Goal: Task Accomplishment & Management: Manage account settings

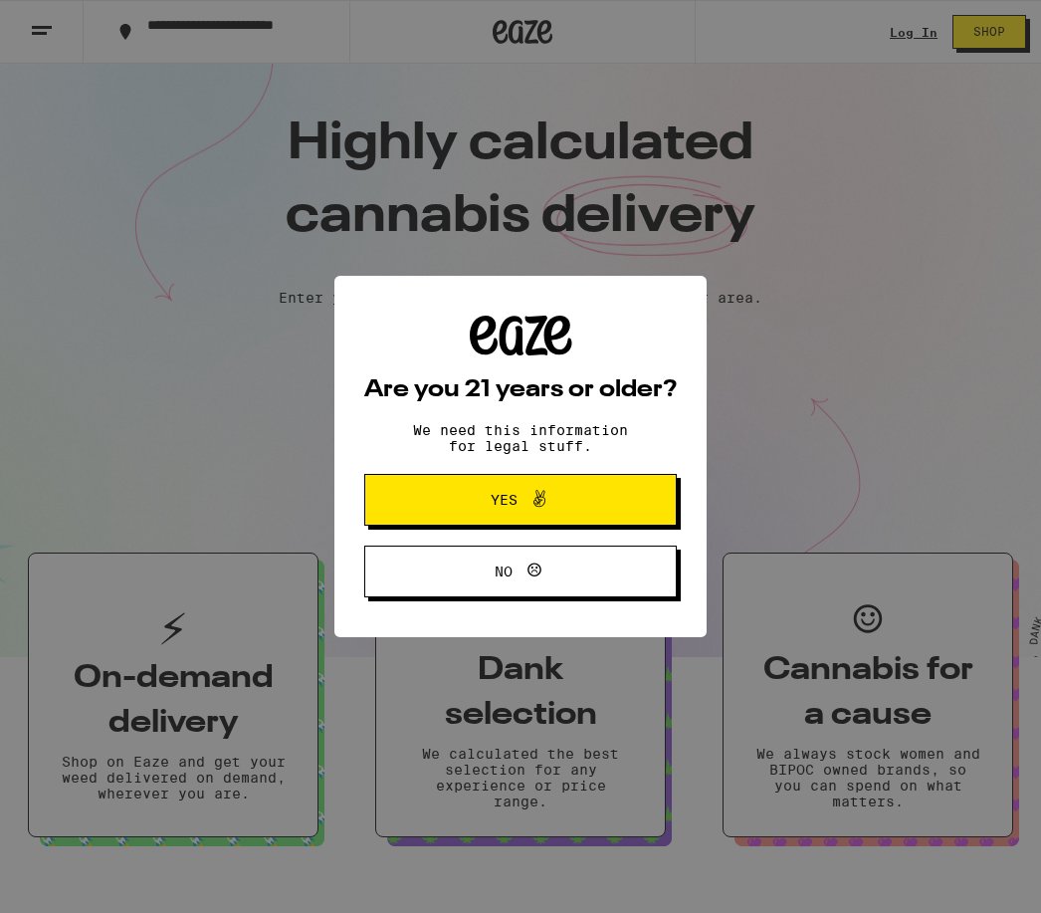
click at [606, 583] on button "No" at bounding box center [520, 571] width 312 height 52
click at [634, 501] on button "Yes" at bounding box center [520, 500] width 312 height 52
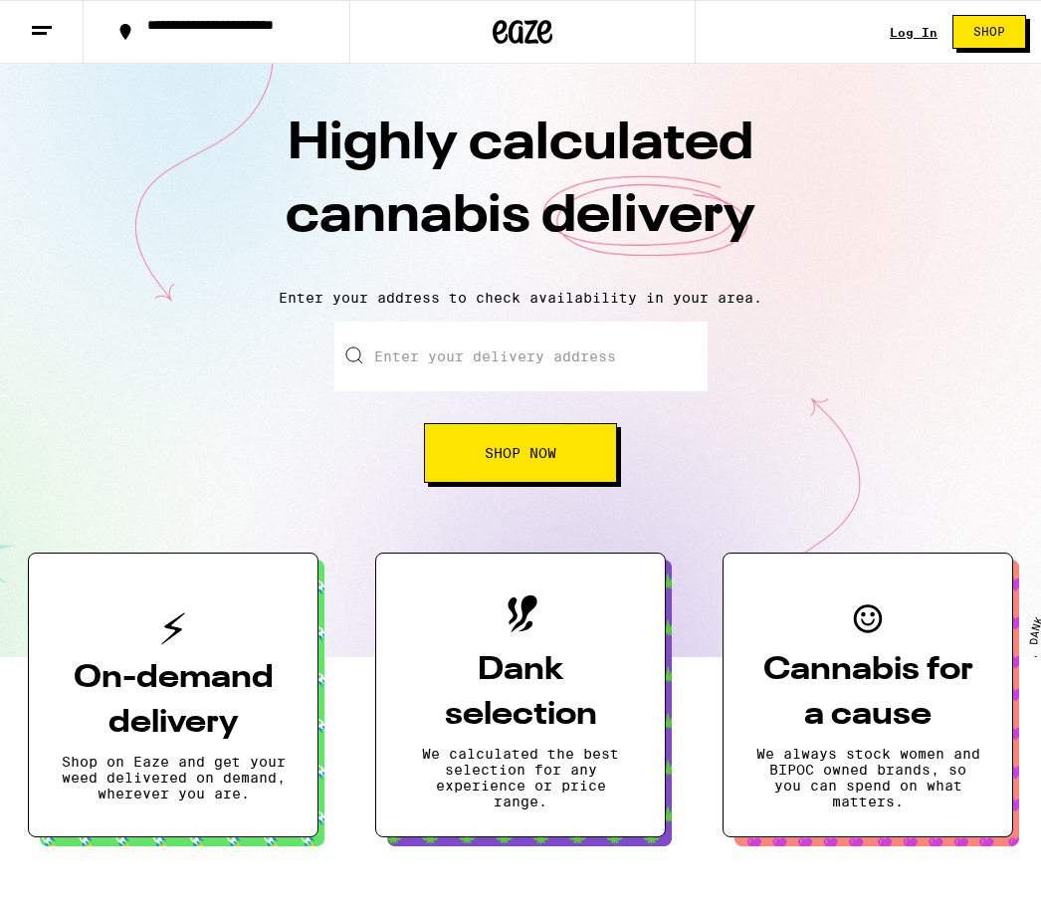
click at [899, 36] on link "Log In" at bounding box center [914, 32] width 48 height 13
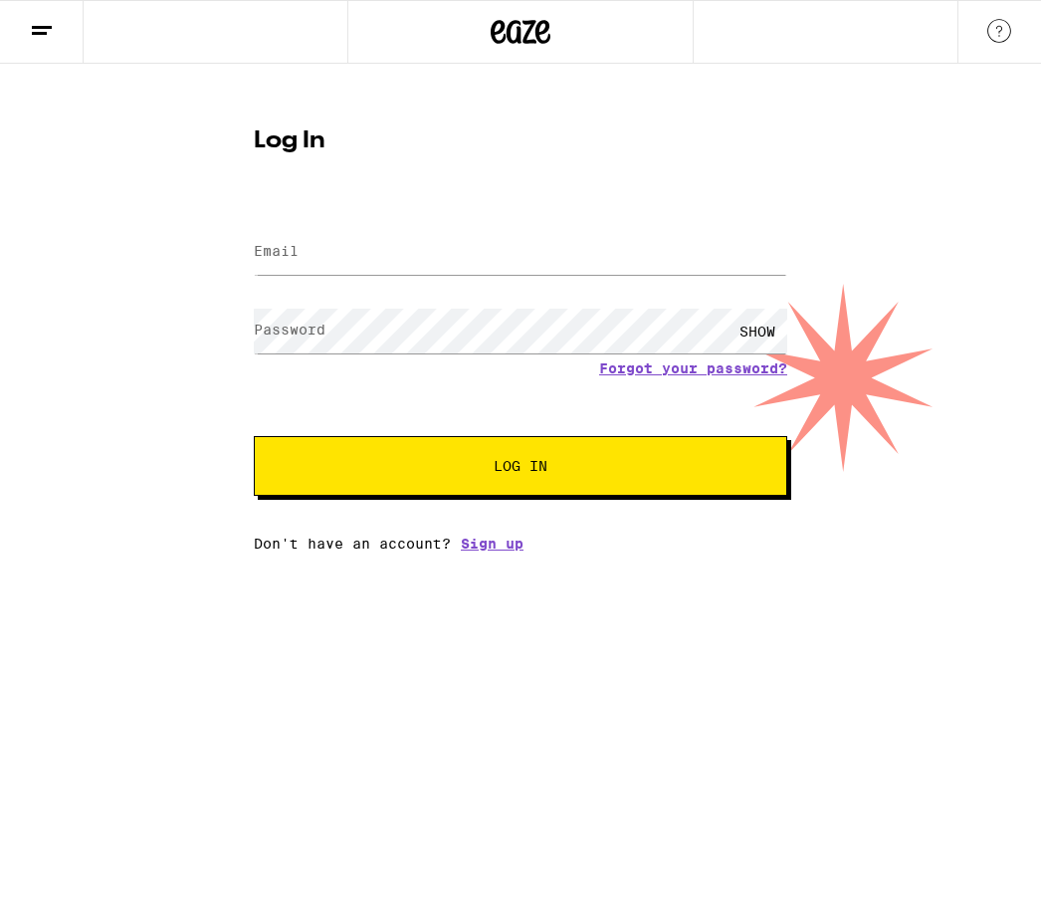
click at [996, 327] on div "Log In Email Email Password Password SHOW Forgot your password? Log In Don't ha…" at bounding box center [520, 308] width 1041 height 488
click at [1028, 282] on div "Log In Email Email Password Password SHOW Forgot your password? Log In Don't ha…" at bounding box center [520, 308] width 1041 height 488
click at [644, 290] on form "Email Email Password Password SHOW Forgot your password? Log In" at bounding box center [520, 349] width 533 height 293
click at [279, 259] on label "Email" at bounding box center [276, 251] width 45 height 16
type input "Chartonczyk@yahoo.com"
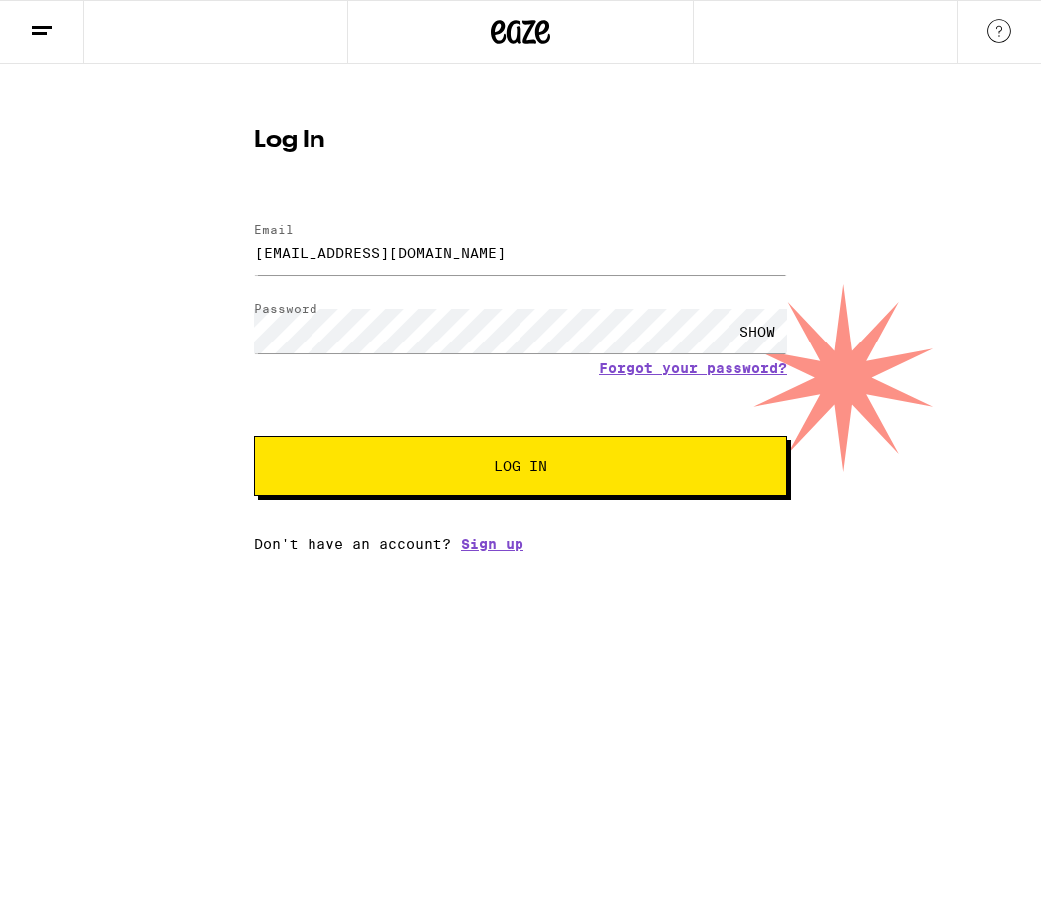
click at [521, 469] on button "Log In" at bounding box center [520, 466] width 533 height 60
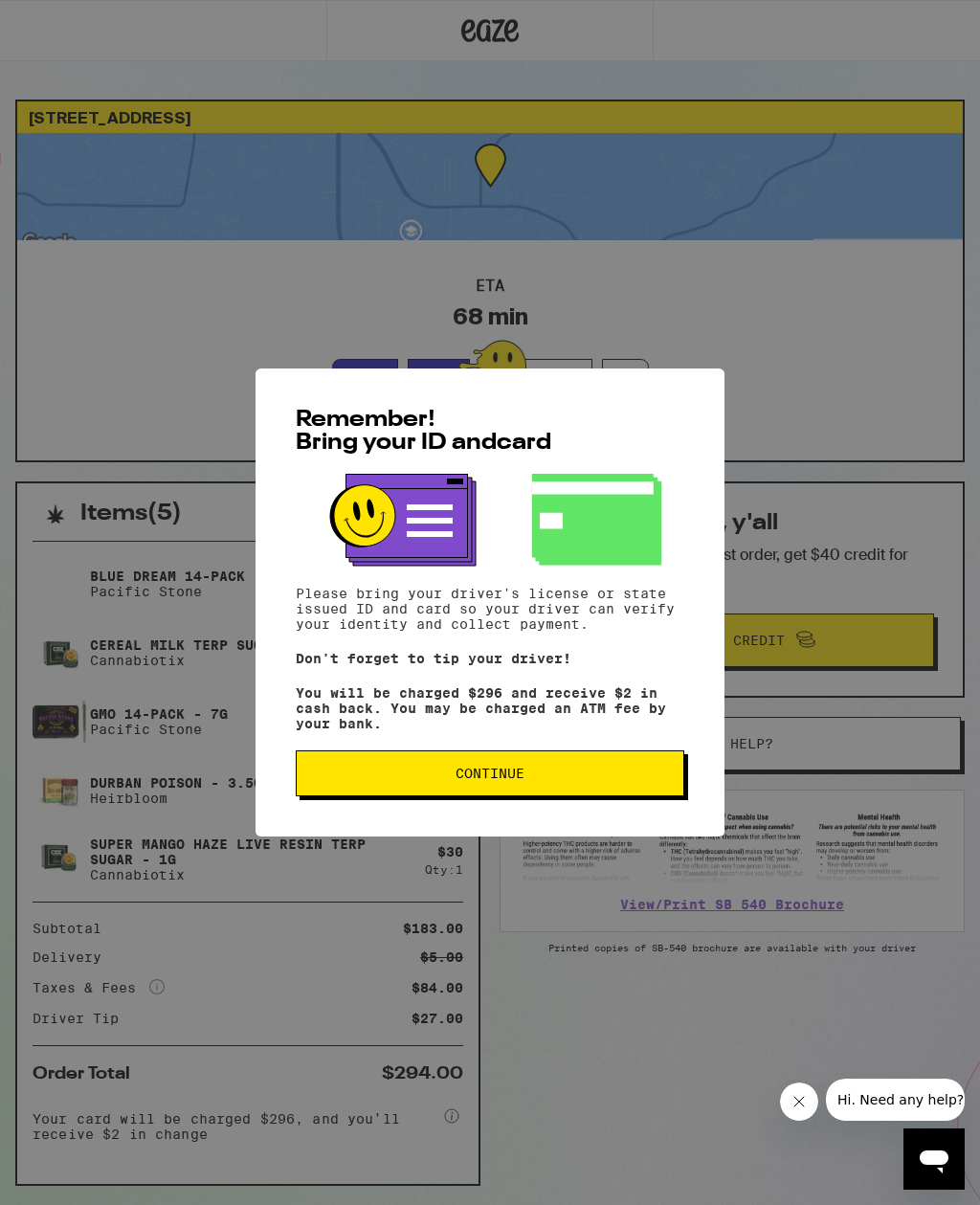
click at [476, 780] on span "Continue" at bounding box center [490, 773] width 69 height 13
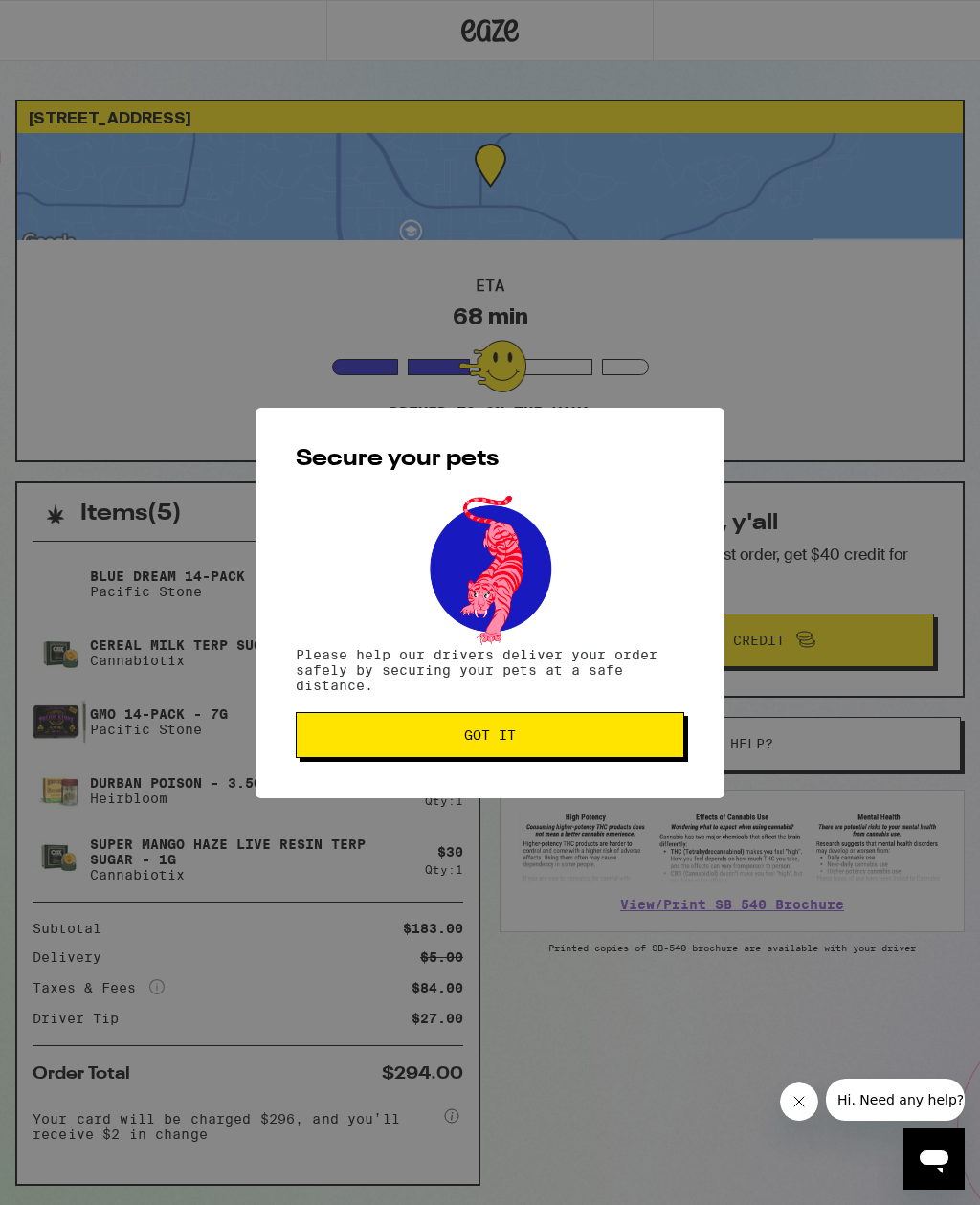
click at [468, 741] on span "Got it" at bounding box center [490, 735] width 52 height 13
